Goal: Task Accomplishment & Management: Manage account settings

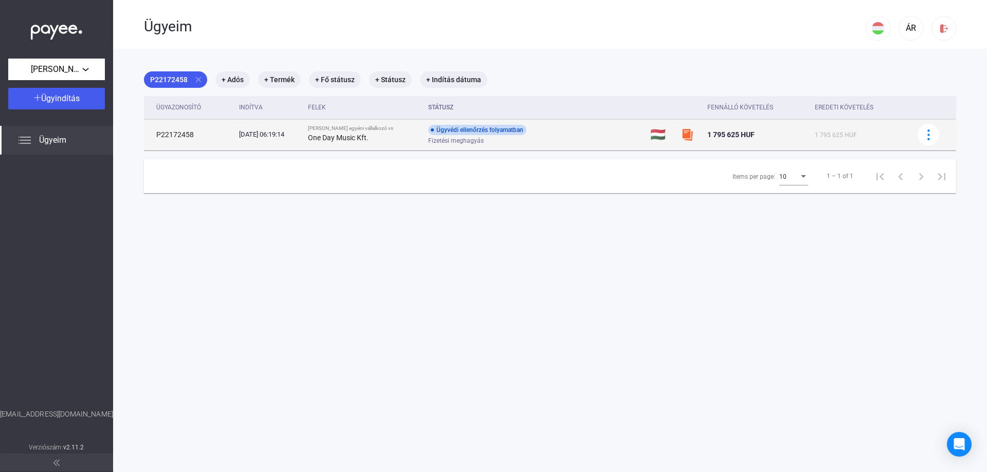
click at [369, 134] on strong "One Day Music Kft." at bounding box center [338, 138] width 61 height 8
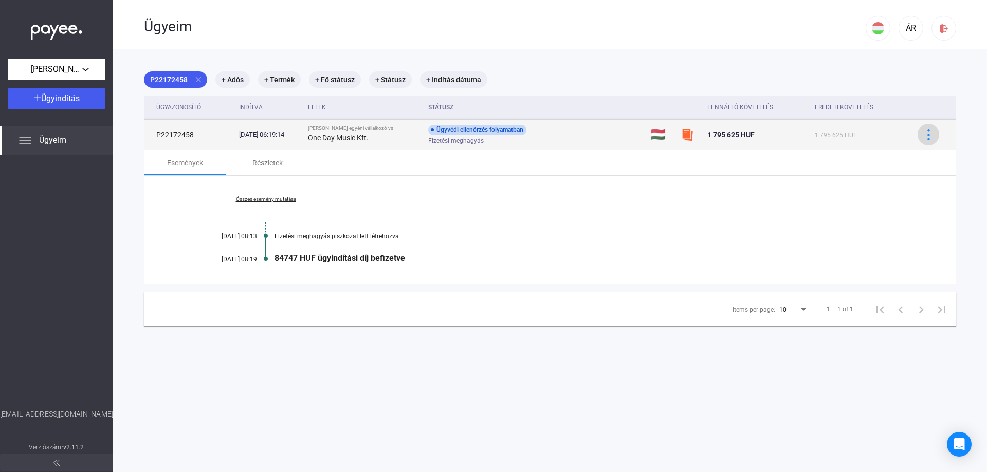
click at [923, 138] on img at bounding box center [928, 135] width 11 height 11
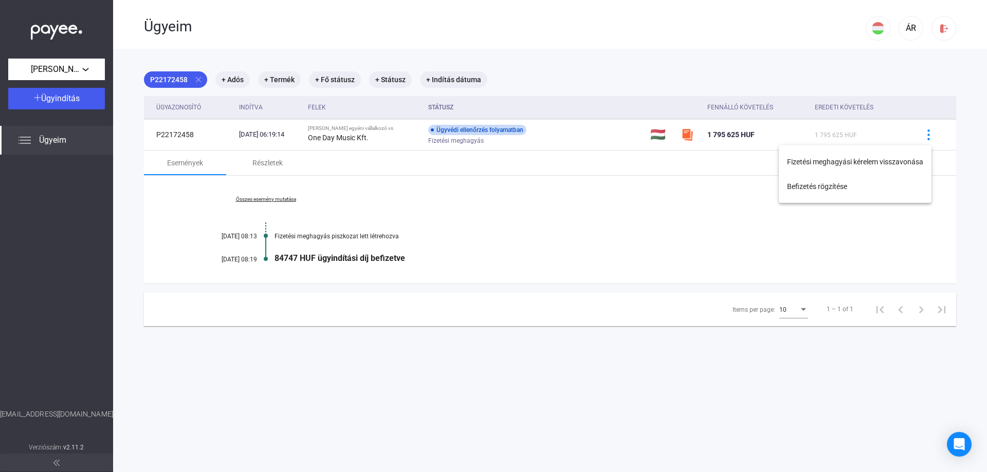
click at [290, 222] on div at bounding box center [493, 236] width 987 height 472
click at [270, 160] on div "Részletek" at bounding box center [267, 163] width 30 height 12
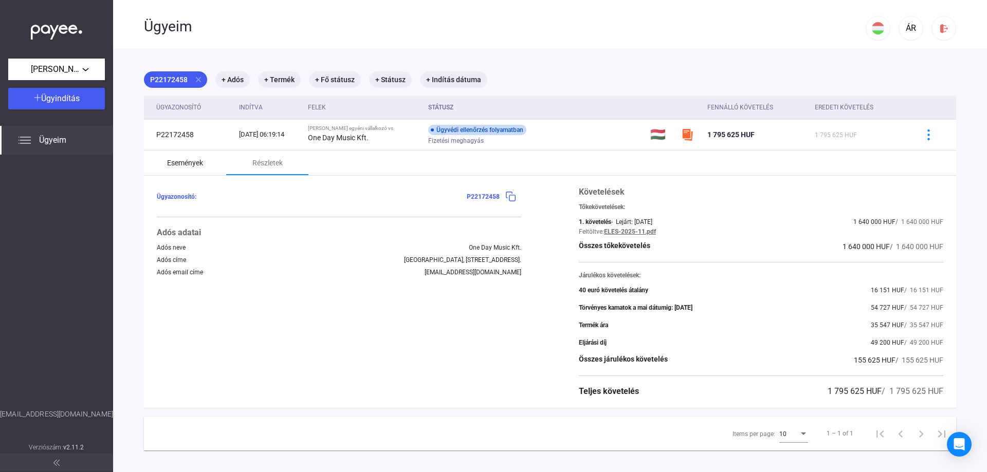
click at [177, 158] on div "Események" at bounding box center [185, 163] width 36 height 12
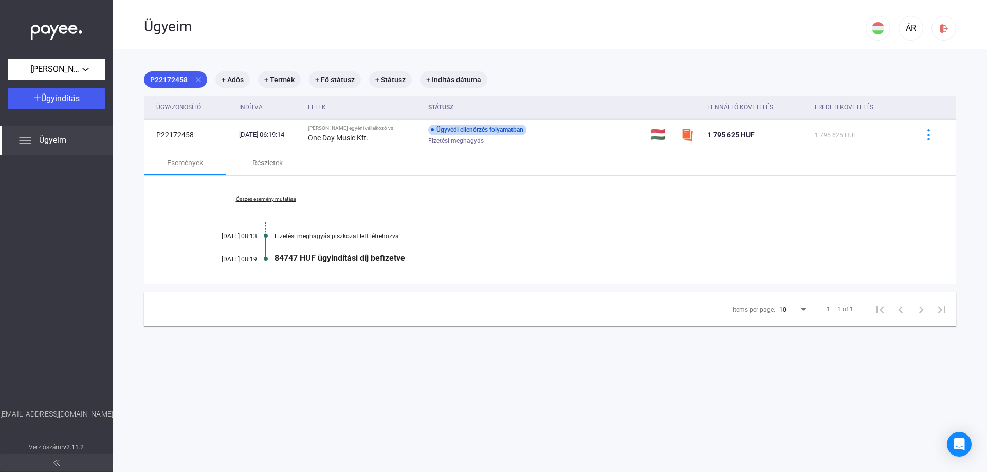
click at [29, 147] on div "Ügyeim" at bounding box center [56, 140] width 113 height 29
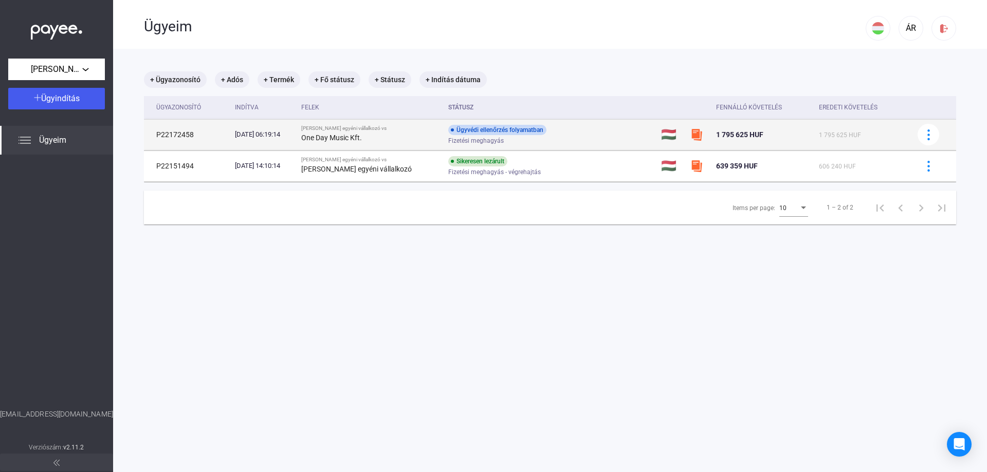
click at [692, 135] on img at bounding box center [696, 135] width 12 height 12
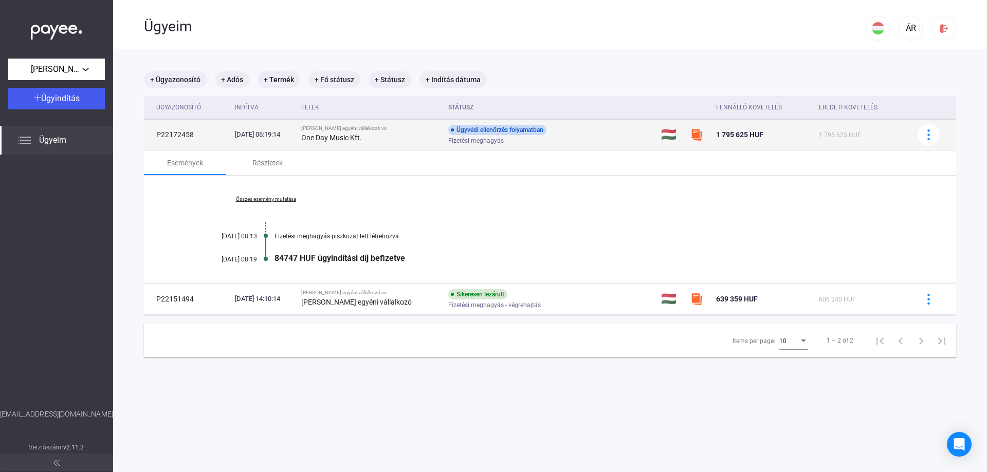
click at [692, 135] on img at bounding box center [696, 135] width 12 height 12
